Goal: Transaction & Acquisition: Download file/media

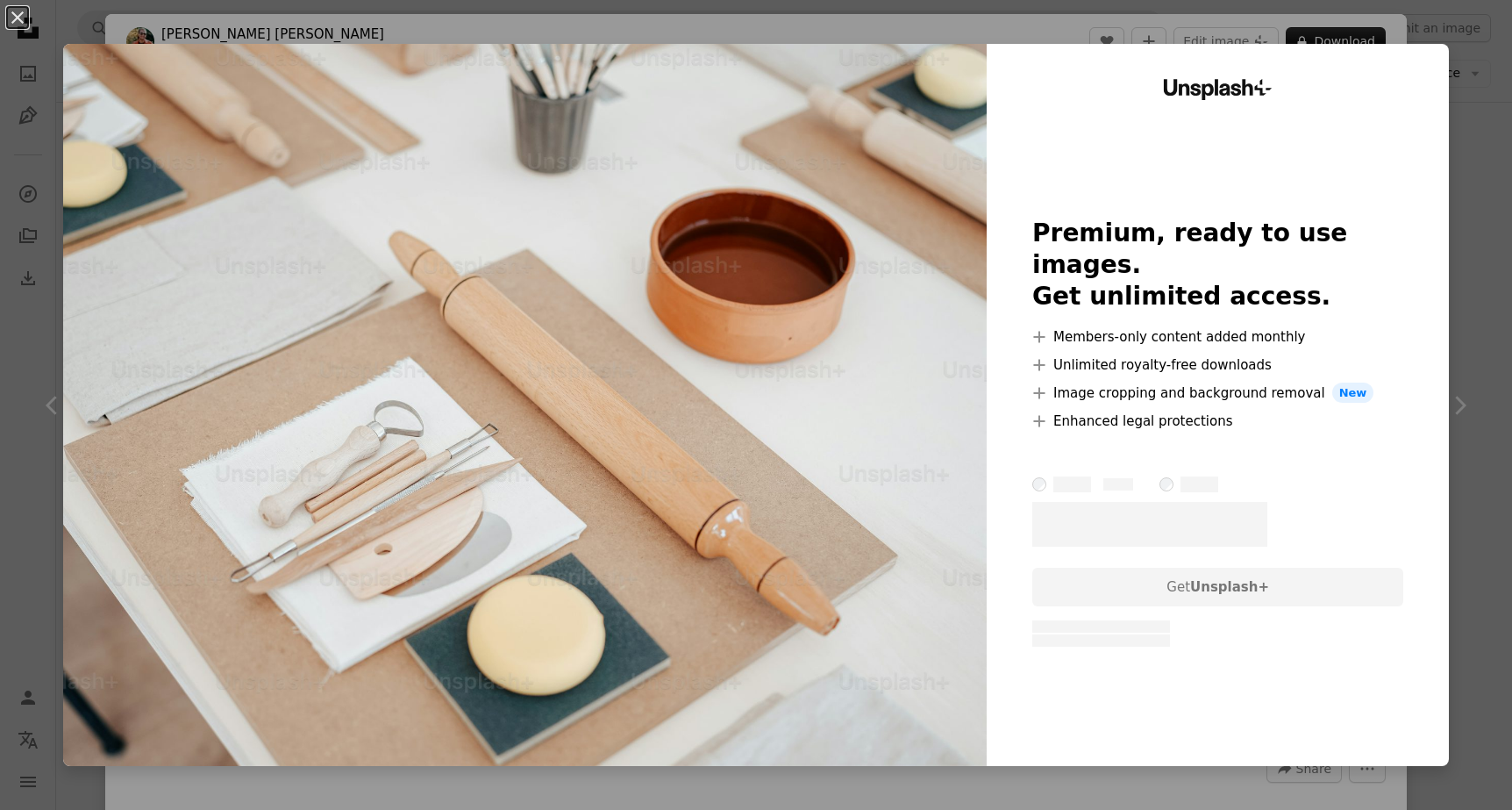
scroll to position [2073, 0]
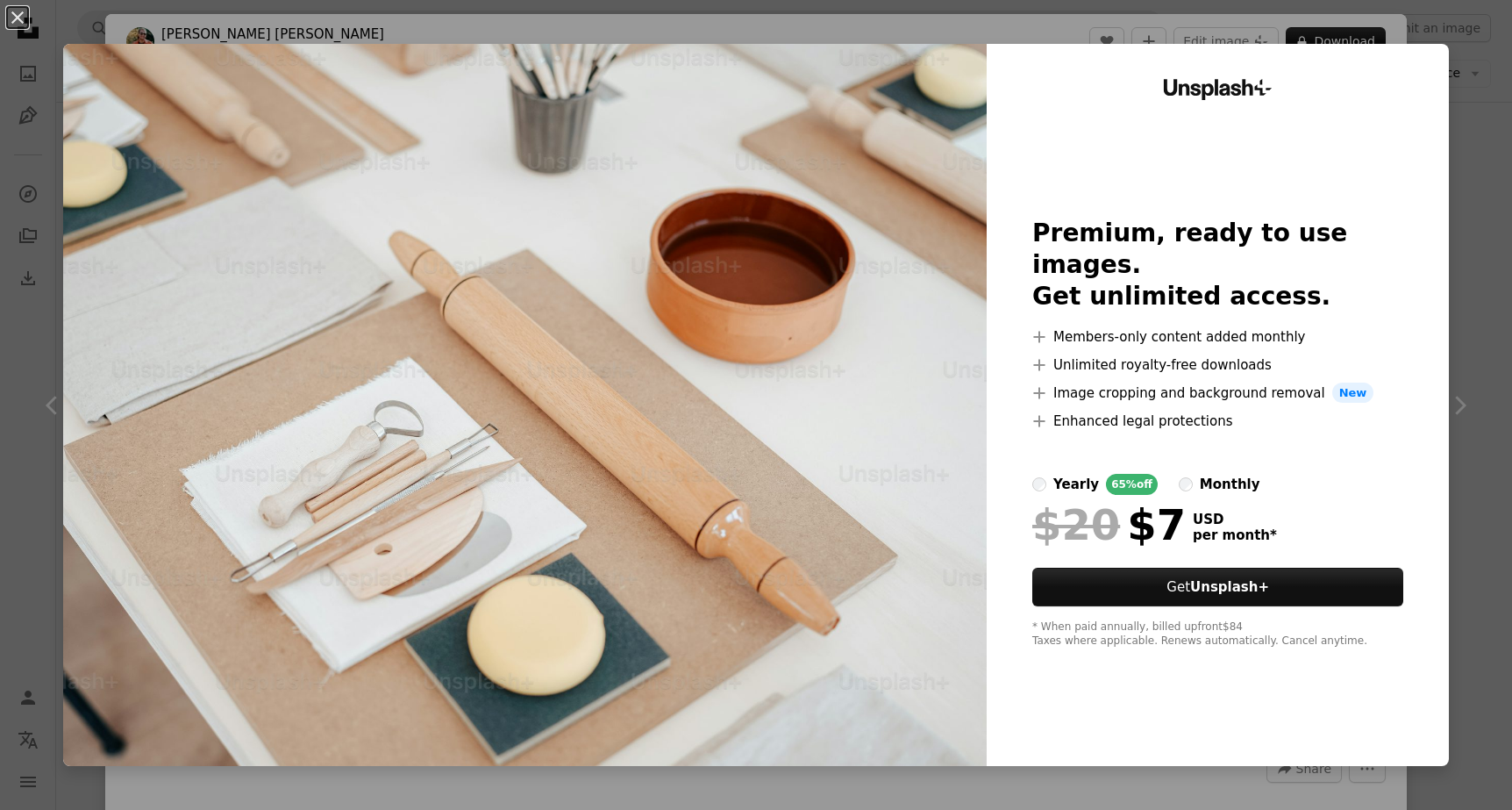
click at [1473, 182] on div "An X shape Unsplash+ Premium, ready to use images. Get unlimited access. A plus…" at bounding box center [756, 405] width 1512 height 810
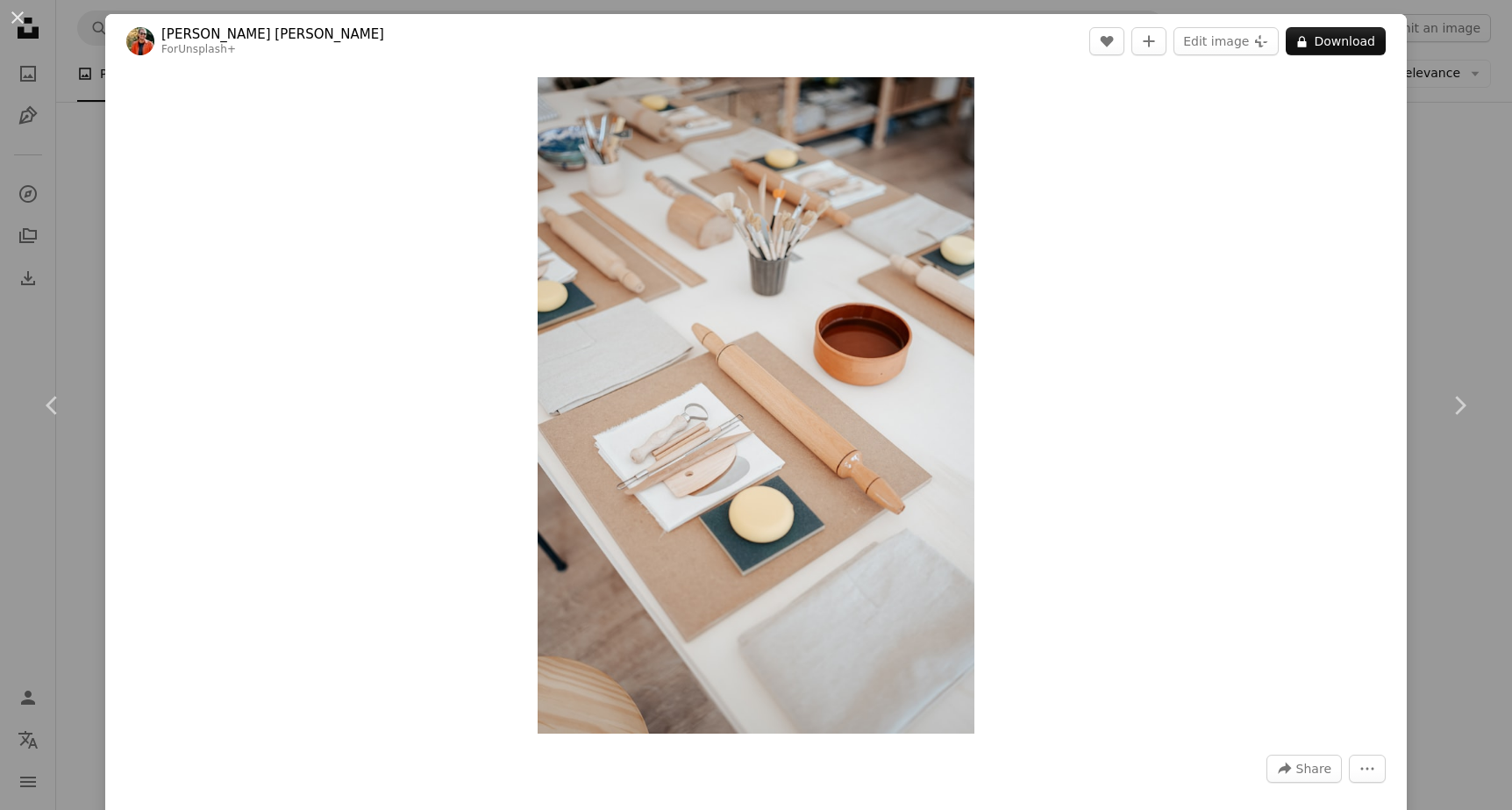
click at [98, 149] on div "An X shape Chevron left Chevron right [PERSON_NAME] [PERSON_NAME] For Unsplash+…" at bounding box center [756, 405] width 1512 height 810
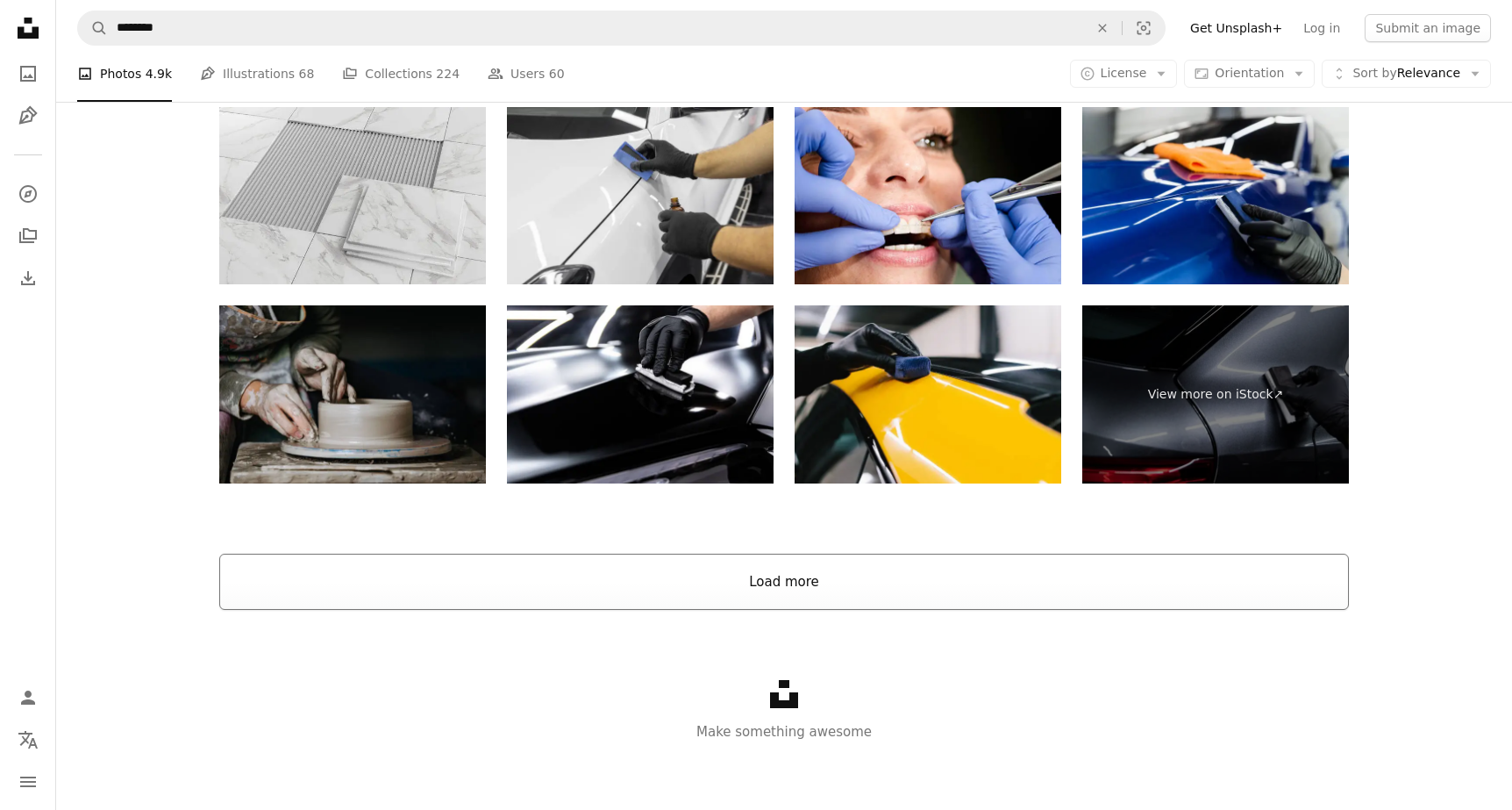
click at [811, 579] on button "Load more" at bounding box center [784, 582] width 1130 height 56
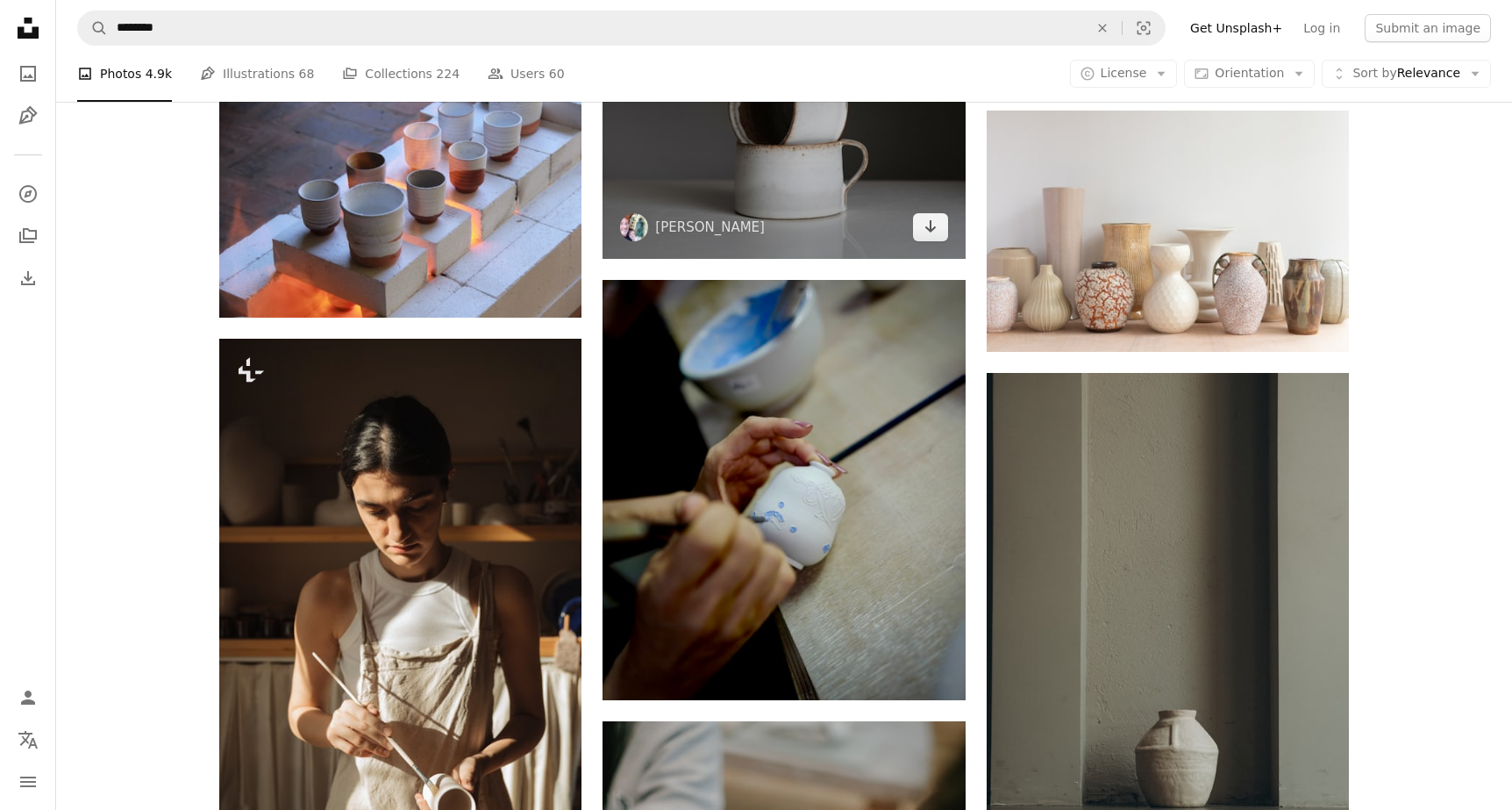
scroll to position [9655, 0]
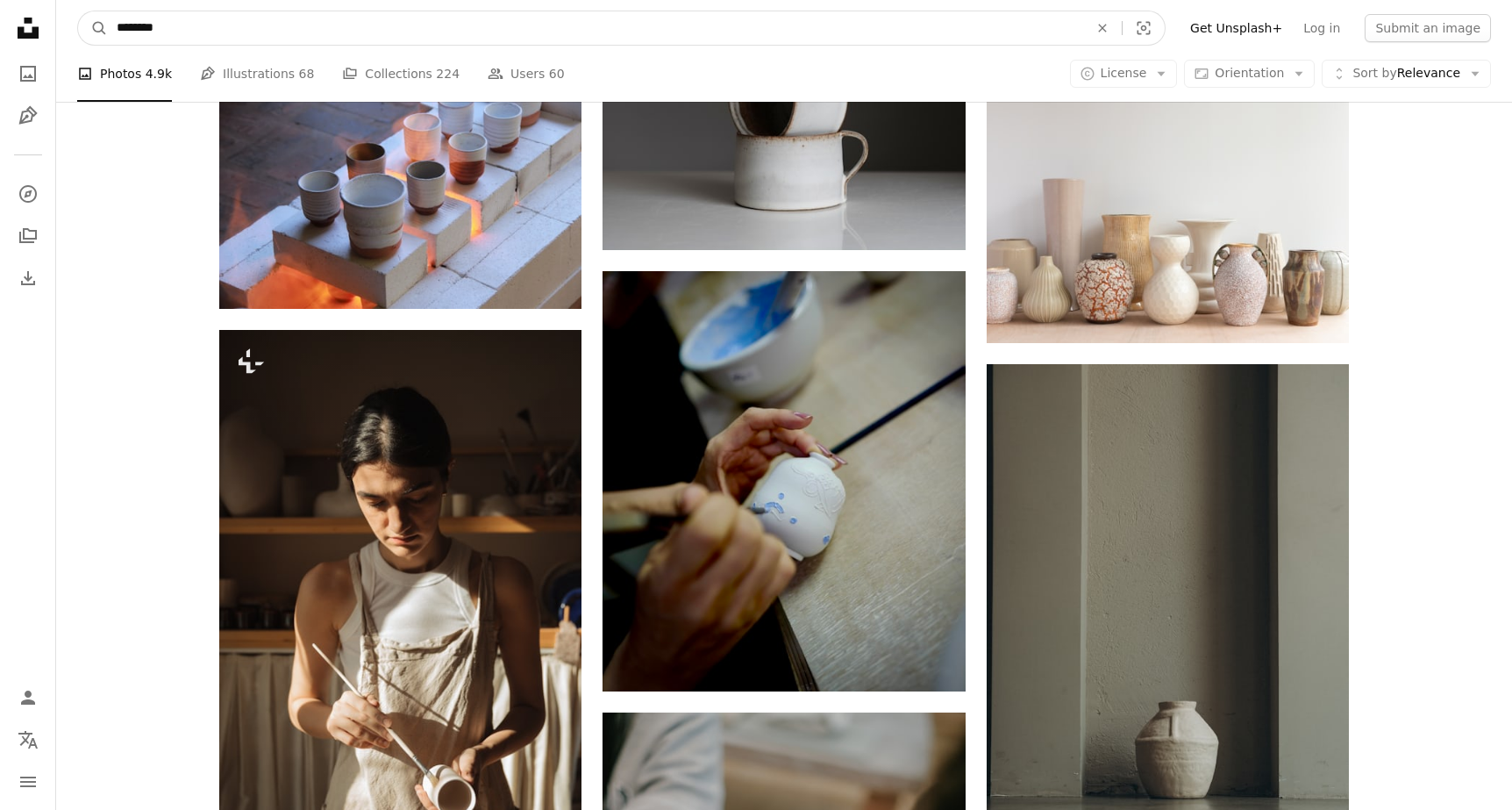
drag, startPoint x: 194, startPoint y: 38, endPoint x: 72, endPoint y: 33, distance: 122.1
click at [72, 33] on nav "A magnifying glass ******** An X shape Visual search Filters Get Unsplash+ Log …" at bounding box center [784, 28] width 1456 height 56
type input "****"
click at [93, 28] on button "A magnifying glass" at bounding box center [93, 28] width 30 height 33
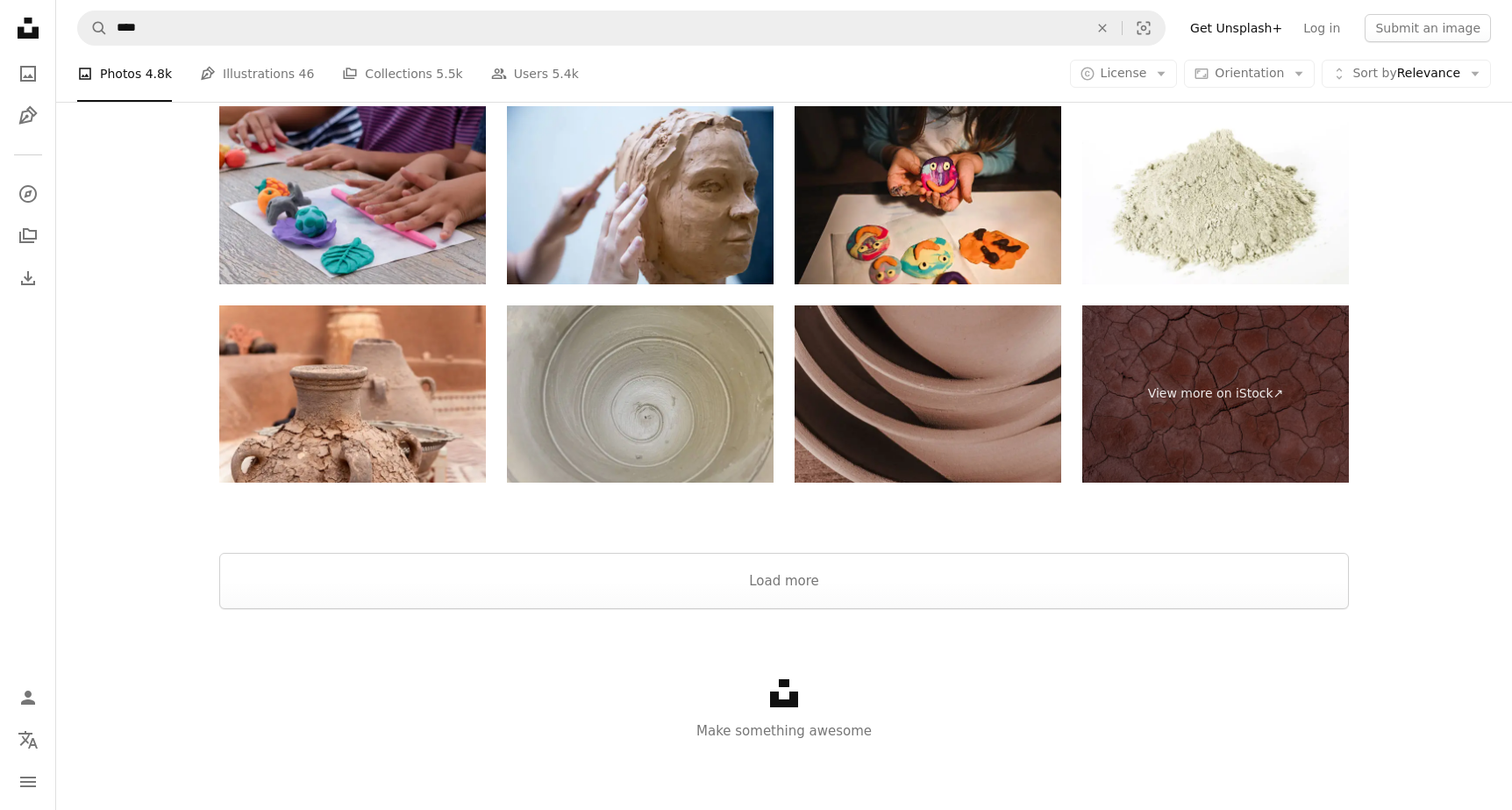
scroll to position [3680, 0]
click at [789, 587] on button "Load more" at bounding box center [784, 582] width 1130 height 56
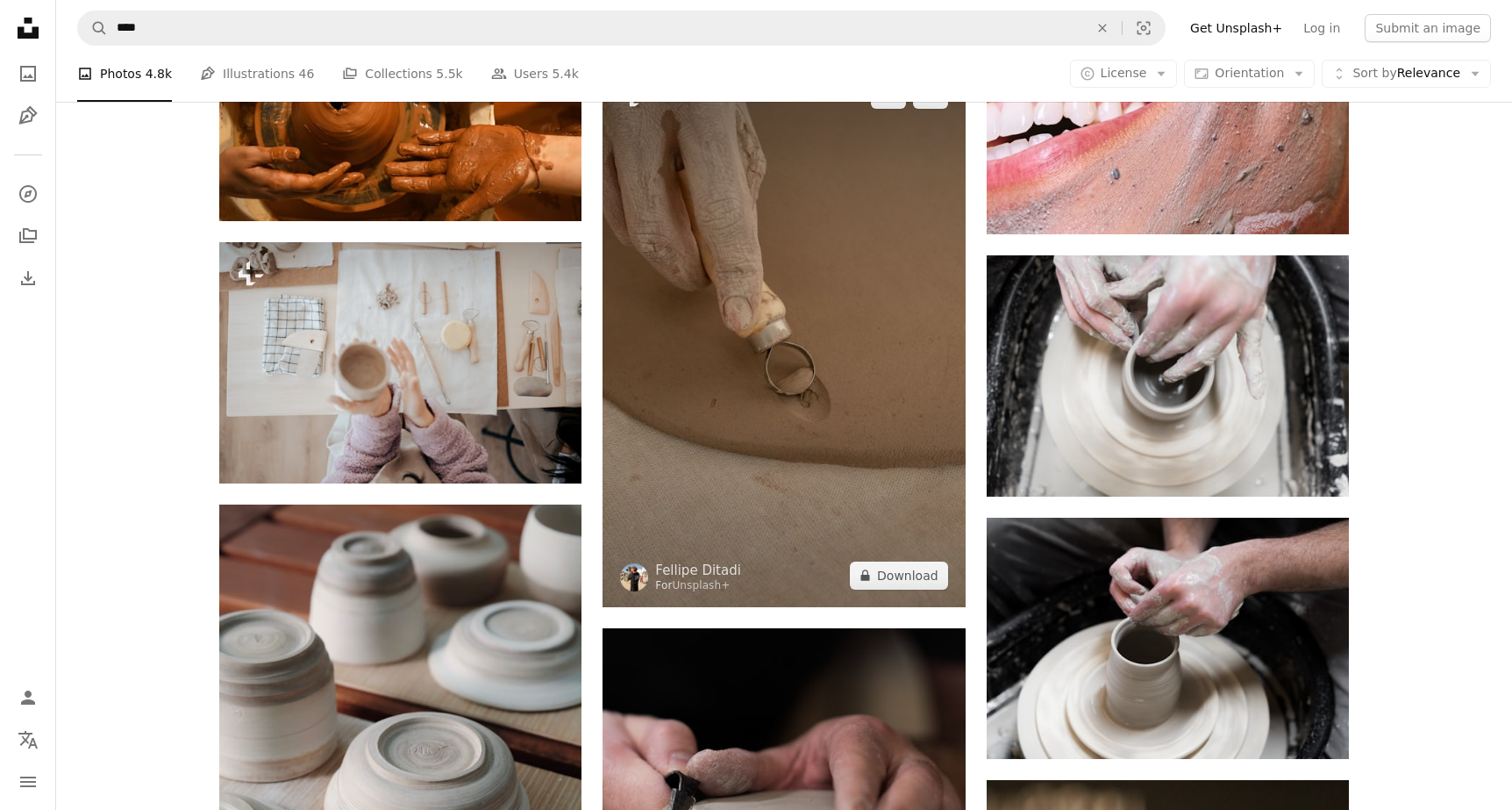
scroll to position [6274, 0]
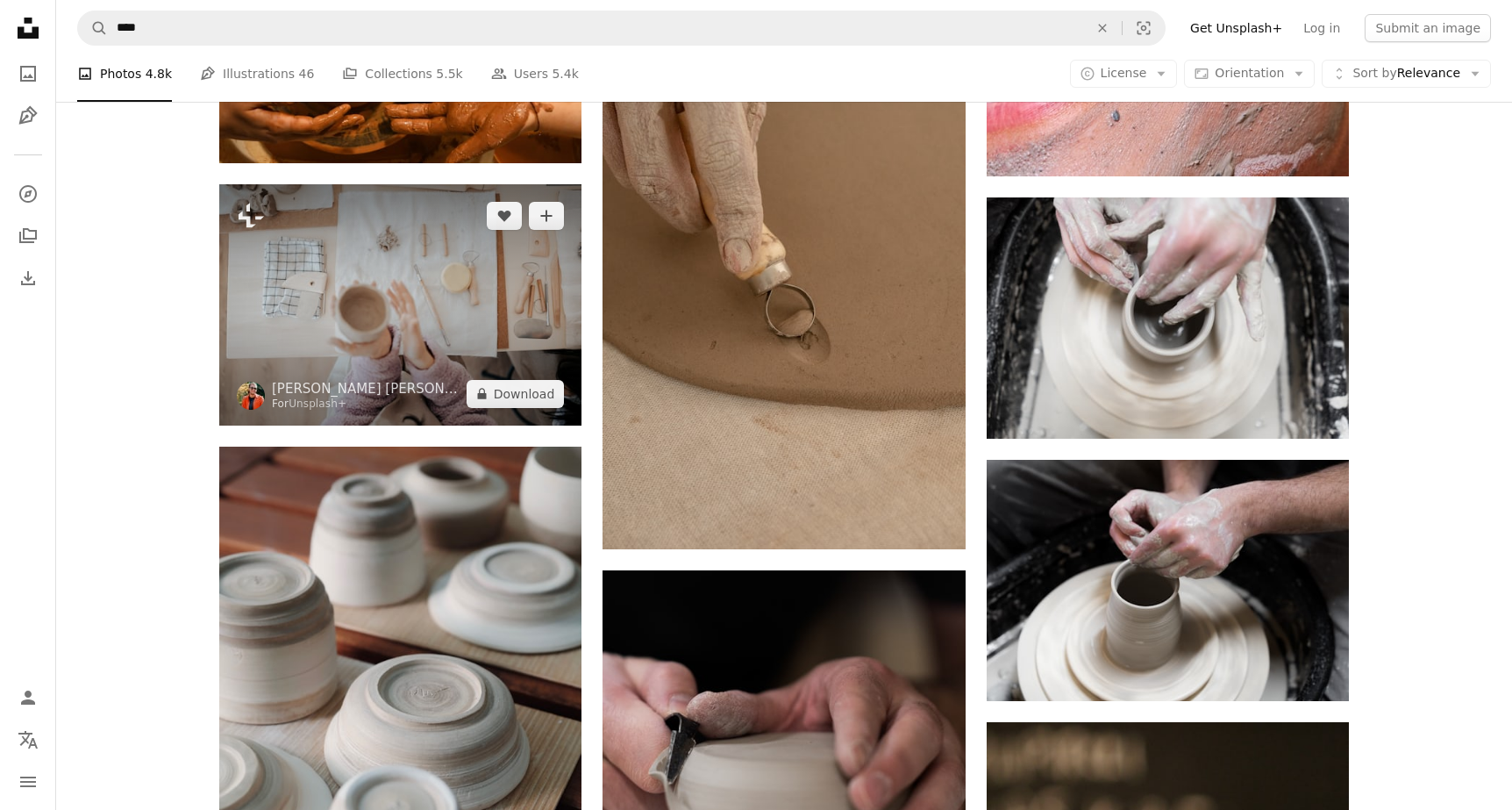
click at [331, 289] on img at bounding box center [400, 305] width 362 height 241
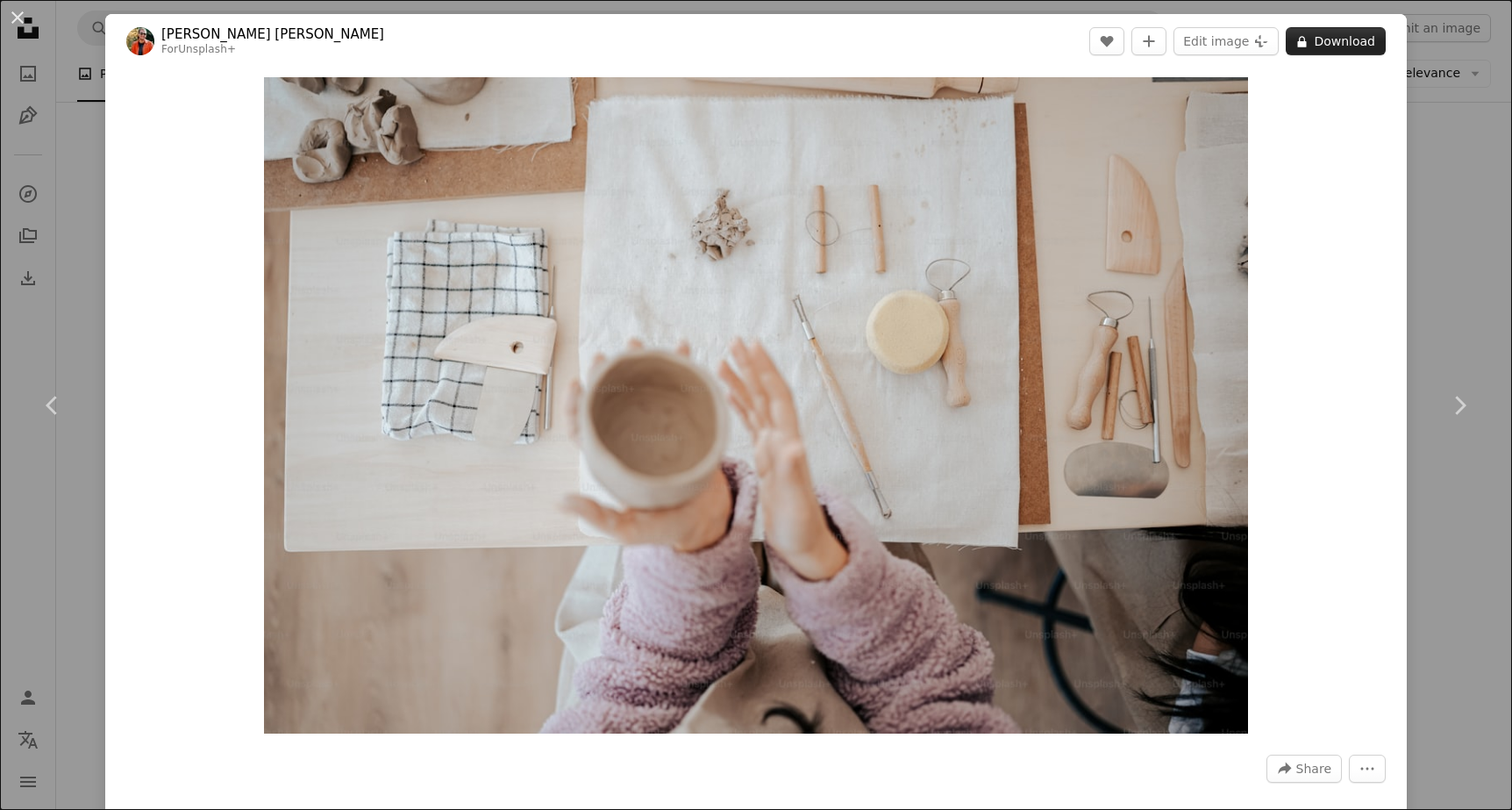
click at [1308, 30] on button "A lock Download" at bounding box center [1335, 41] width 100 height 28
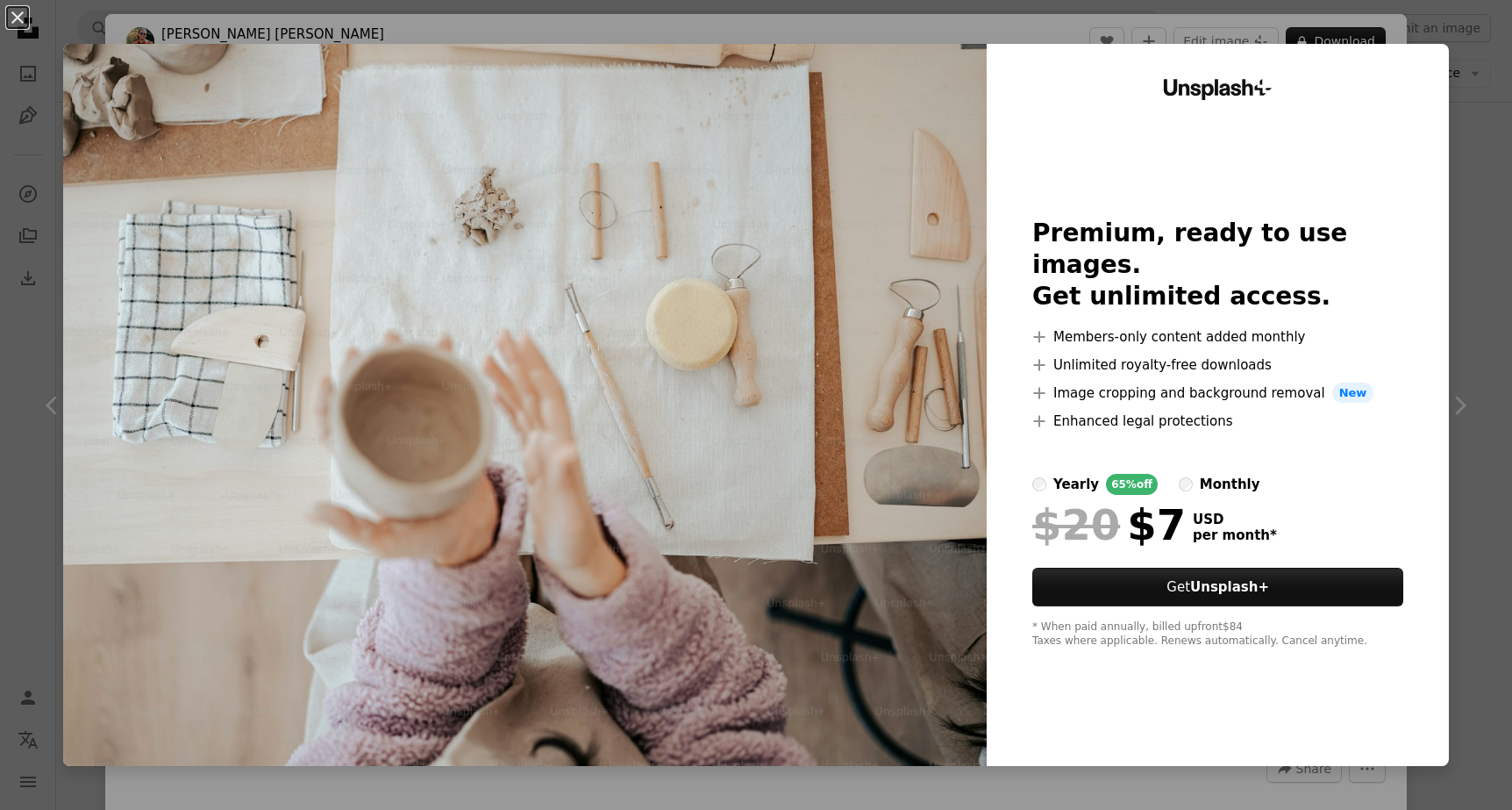
click at [1457, 193] on div "An X shape Unsplash+ Premium, ready to use images. Get unlimited access. A plus…" at bounding box center [756, 405] width 1512 height 810
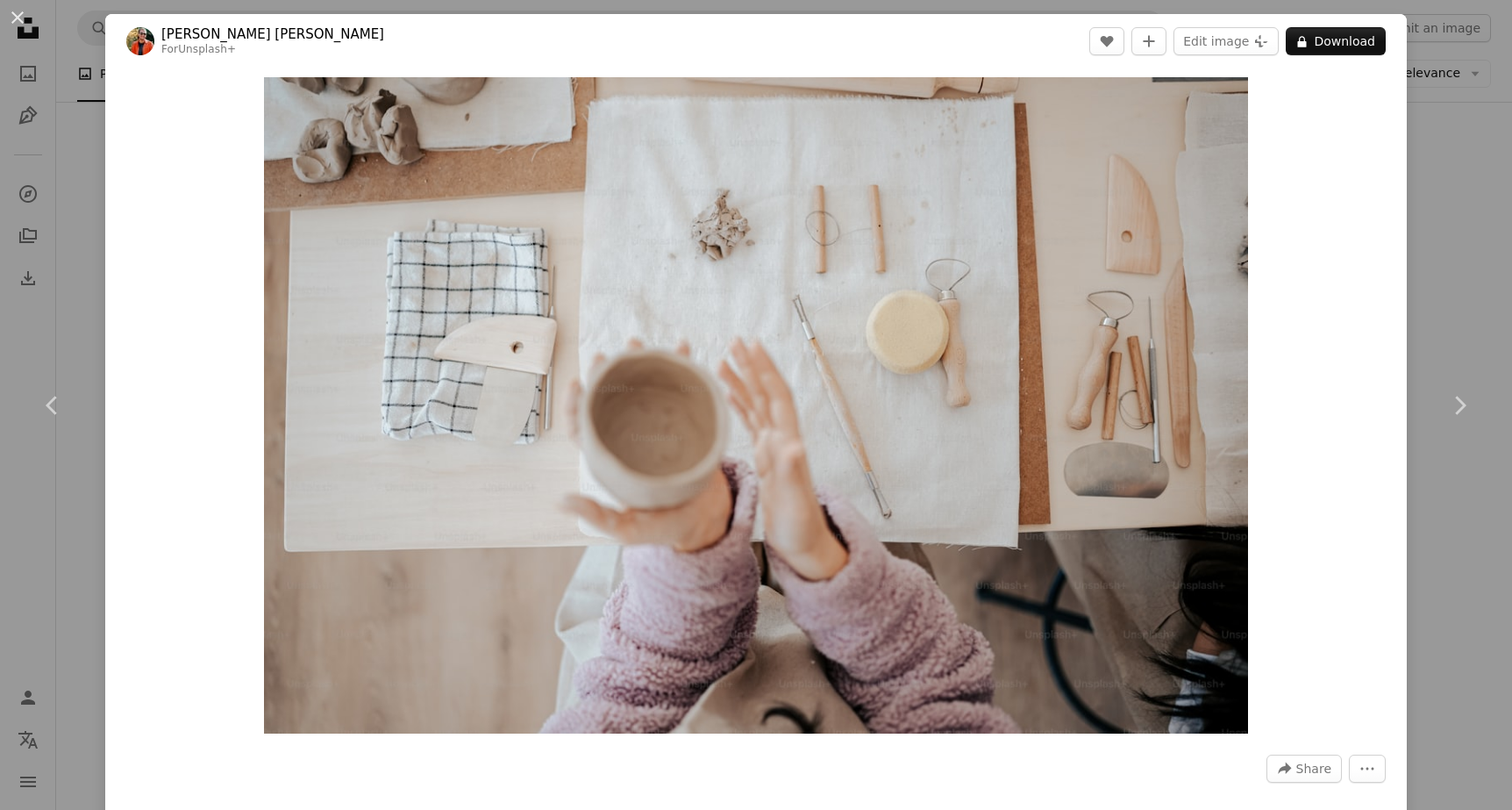
click at [82, 180] on div "An X shape Chevron left Chevron right [PERSON_NAME] [PERSON_NAME] For Unsplash+…" at bounding box center [756, 405] width 1512 height 810
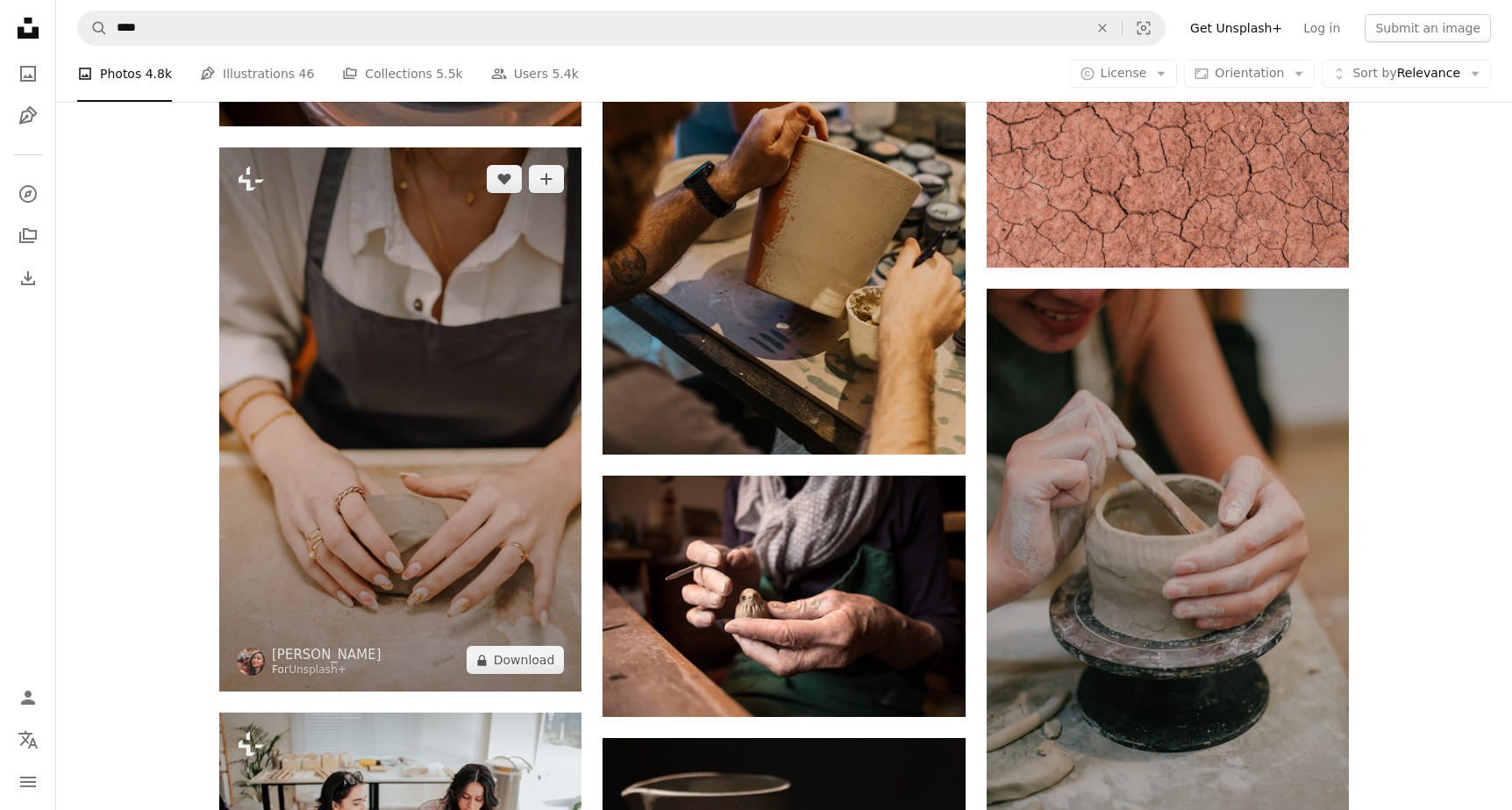
scroll to position [10929, 0]
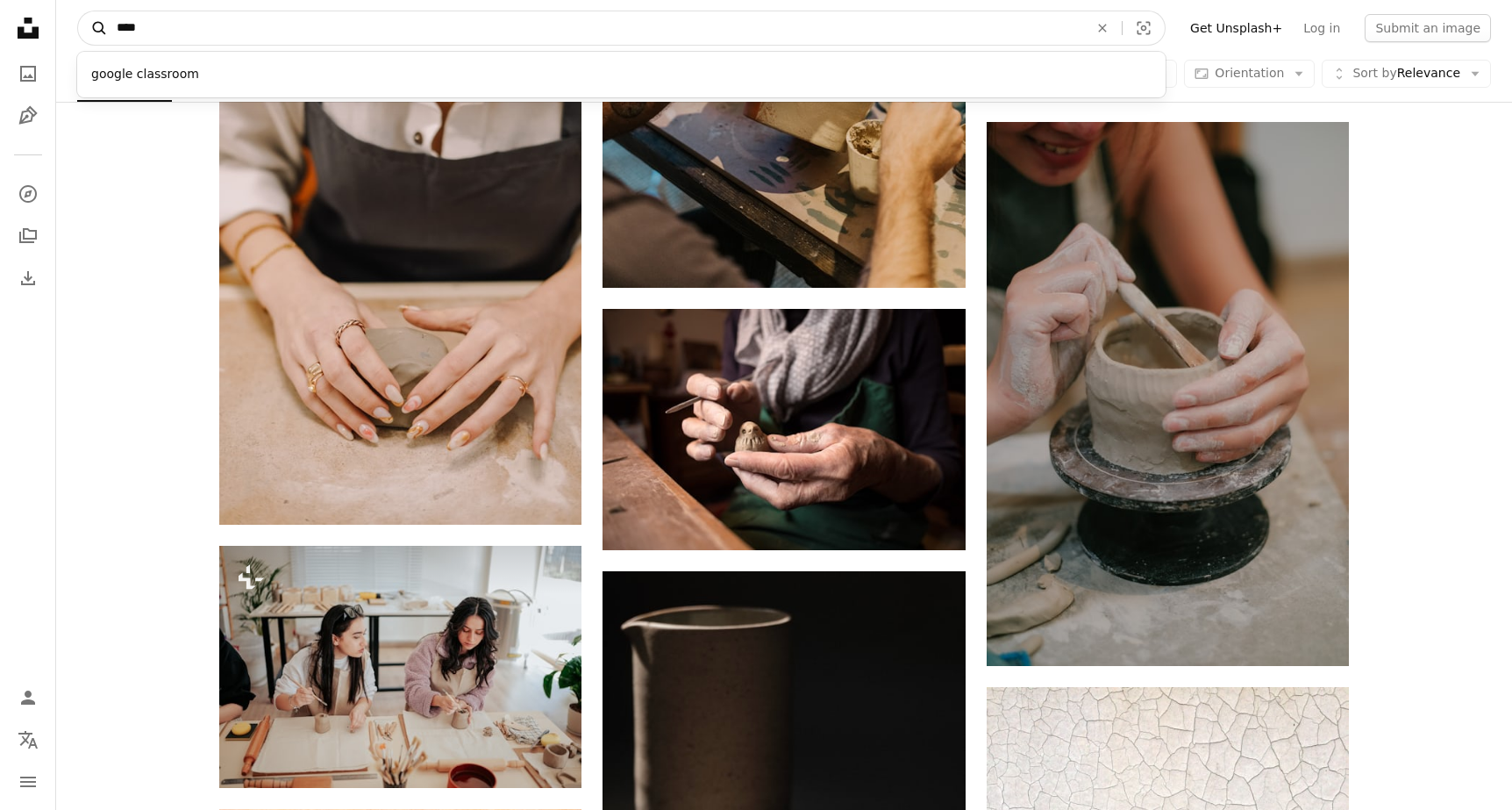
drag, startPoint x: 253, startPoint y: 31, endPoint x: 97, endPoint y: 30, distance: 156.0
click at [97, 30] on form "A magnifying glass **** google classroom An X shape Visual search" at bounding box center [621, 28] width 1088 height 35
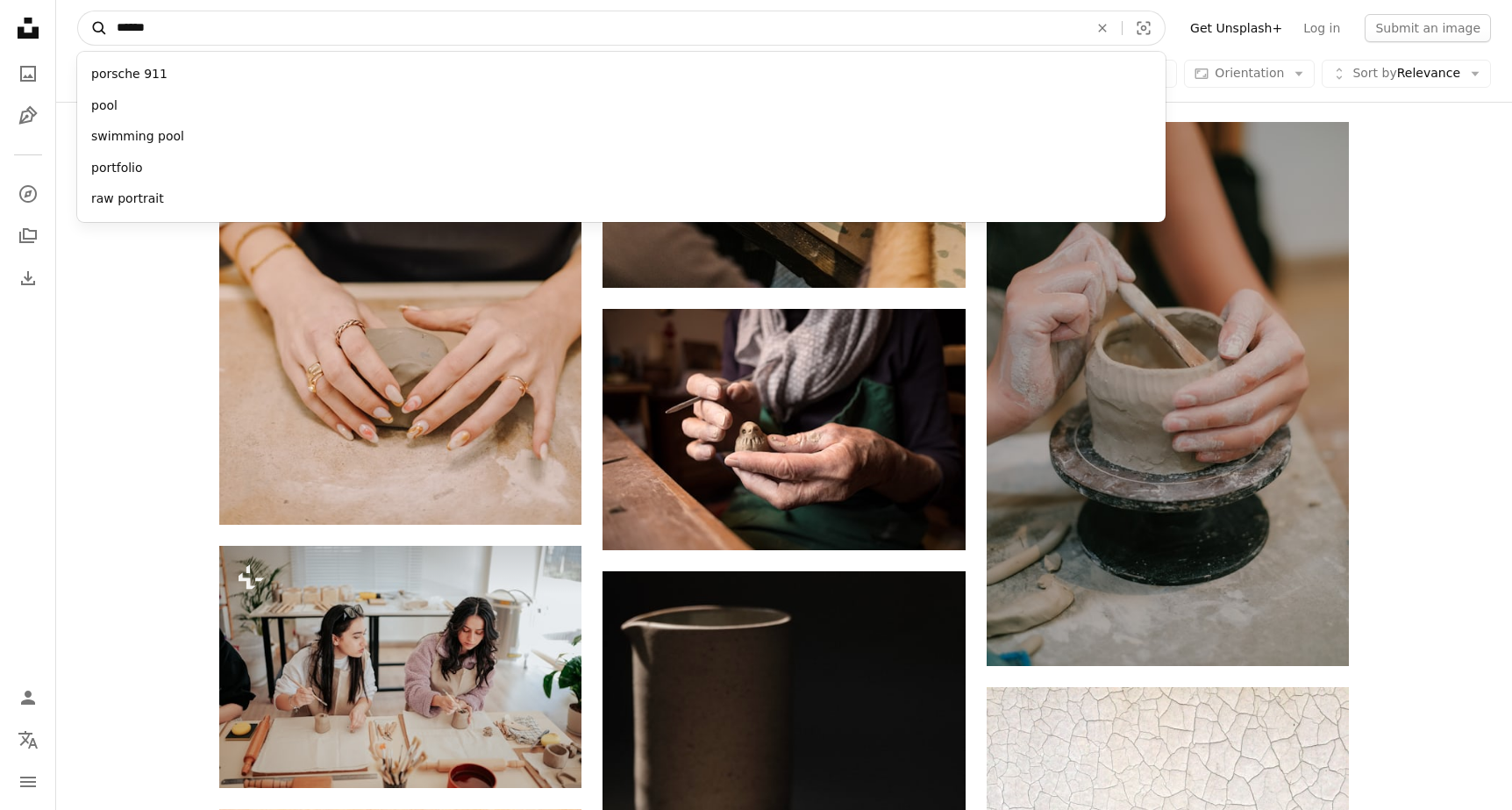
type input "*******"
click at [93, 28] on button "A magnifying glass" at bounding box center [93, 28] width 30 height 33
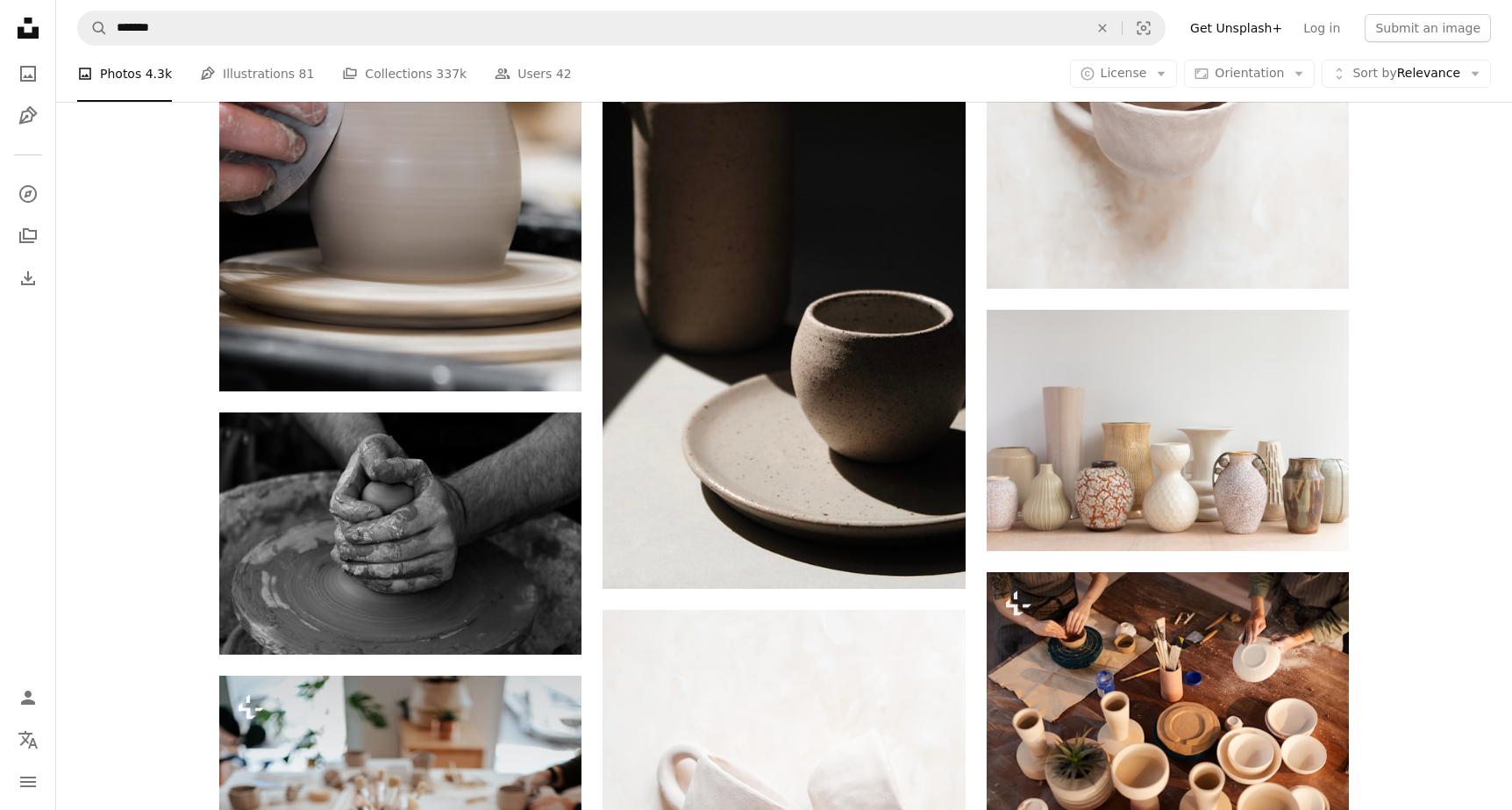
scroll to position [1325, 0]
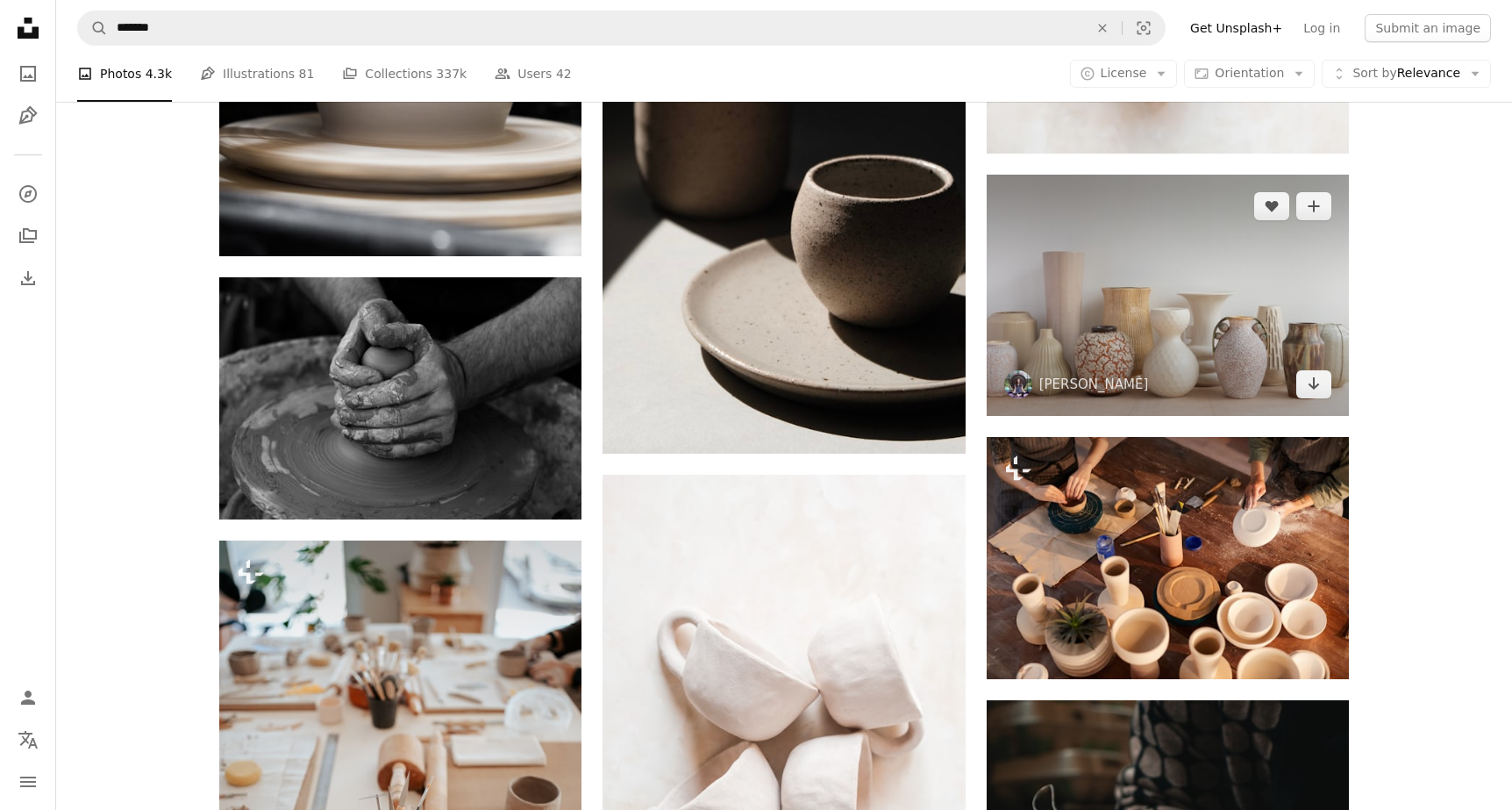
click at [1008, 329] on img at bounding box center [1167, 294] width 362 height 241
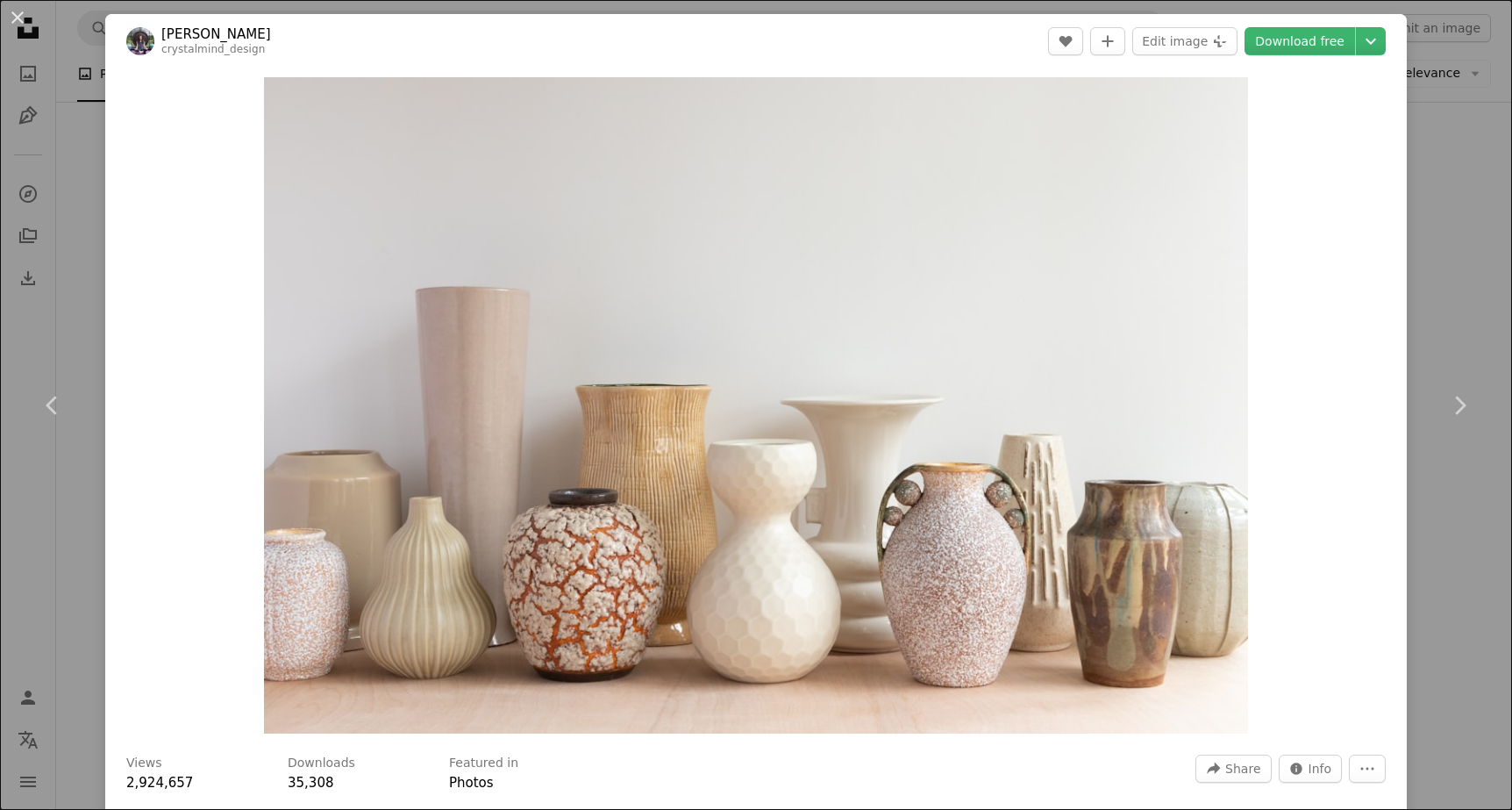
click at [1297, 24] on header "[PERSON_NAME] crystalmind_design A heart A plus sign Edit image Plus sign for U…" at bounding box center [756, 40] width 1302 height 54
click at [1287, 45] on link "Download free" at bounding box center [1299, 41] width 111 height 28
